Goal: Information Seeking & Learning: Learn about a topic

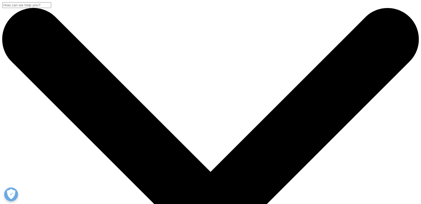
drag, startPoint x: 50, startPoint y: 90, endPoint x: 121, endPoint y: 114, distance: 74.7
copy div "IQVIA je svetovým lídrom s dlhoročnými skúsenosťami v oblasti využitia dát, tec…"
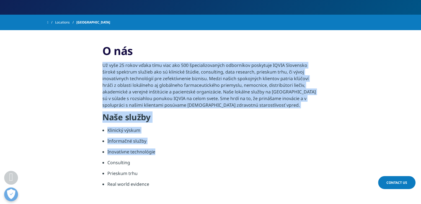
scroll to position [194, 0]
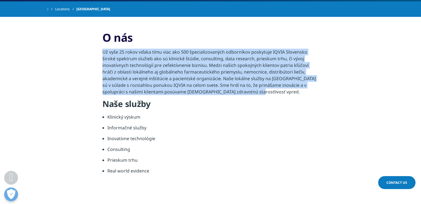
drag, startPoint x: 103, startPoint y: 107, endPoint x: 251, endPoint y: 92, distance: 148.4
click at [251, 92] on p "Už vyše 25 rokov vďaka tímu viac ako 500 špecializovaných odborníkov poskytuje …" at bounding box center [210, 74] width 216 height 50
copy p "Už vyše 25 rokov vďaka tímu viac ako 500 špecializovaných odborníkov poskytuje …"
